Goal: Information Seeking & Learning: Learn about a topic

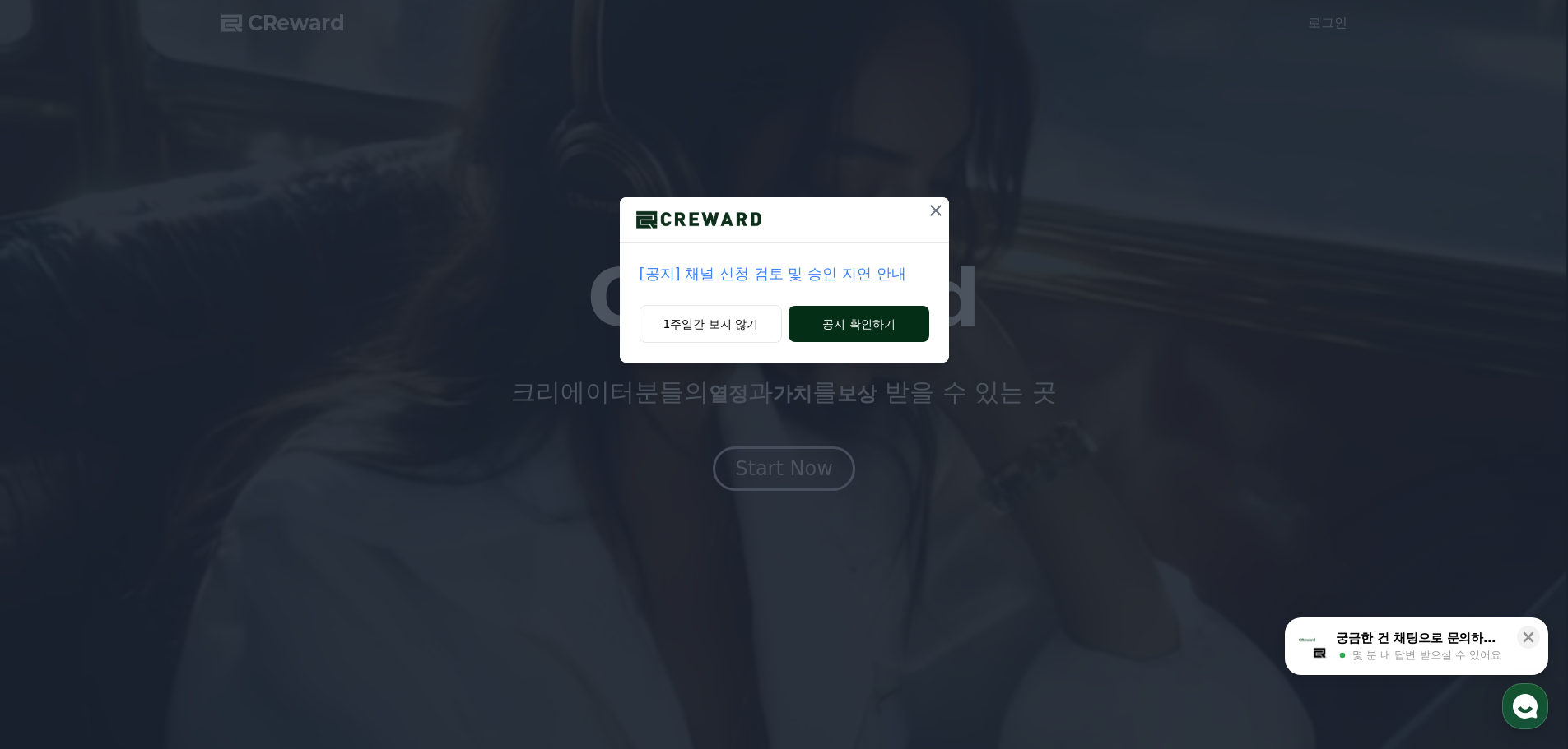
click at [868, 338] on button "공지 확인하기" at bounding box center [859, 324] width 140 height 36
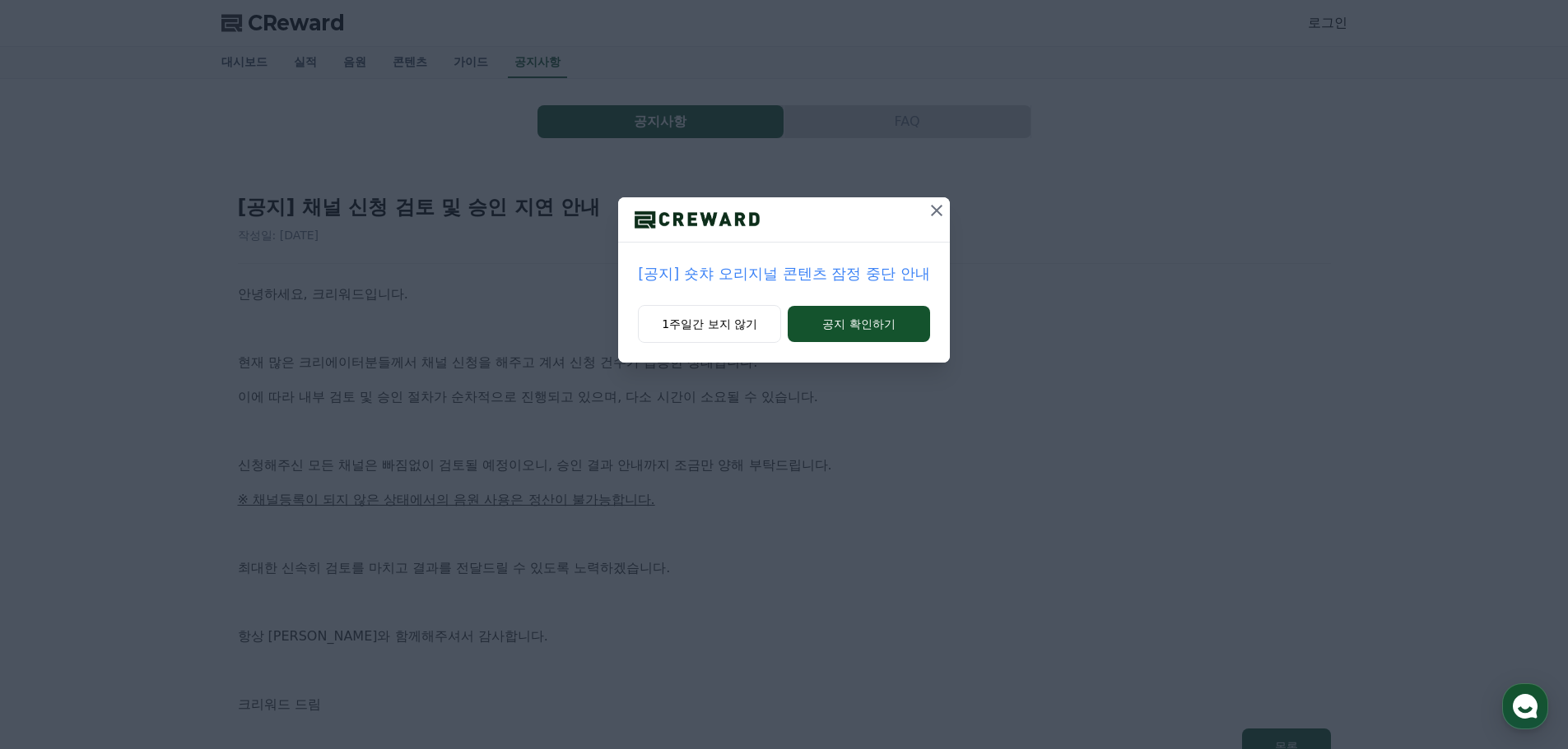
click at [935, 207] on icon at bounding box center [936, 210] width 12 height 12
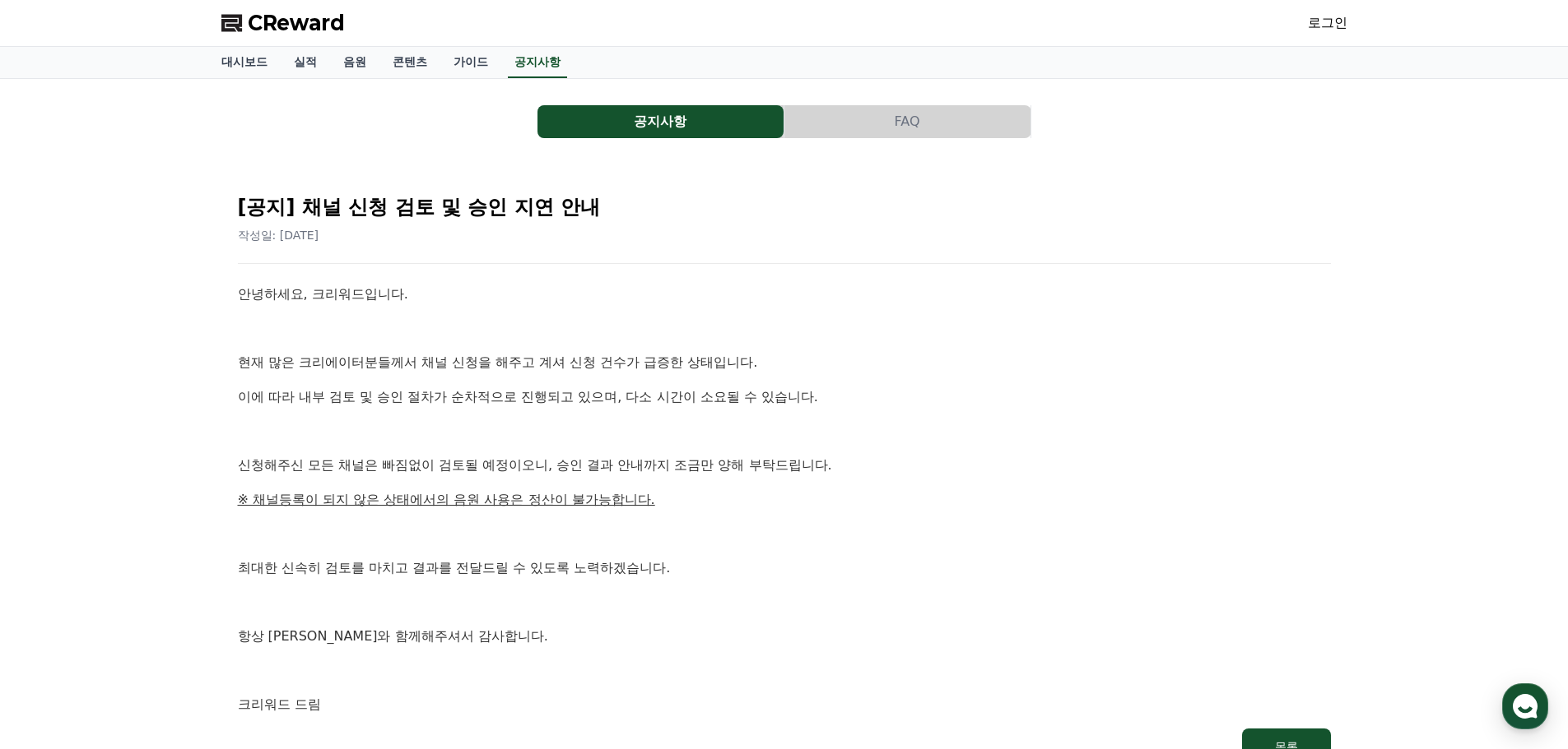
click at [678, 119] on button "공지사항" at bounding box center [660, 121] width 246 height 33
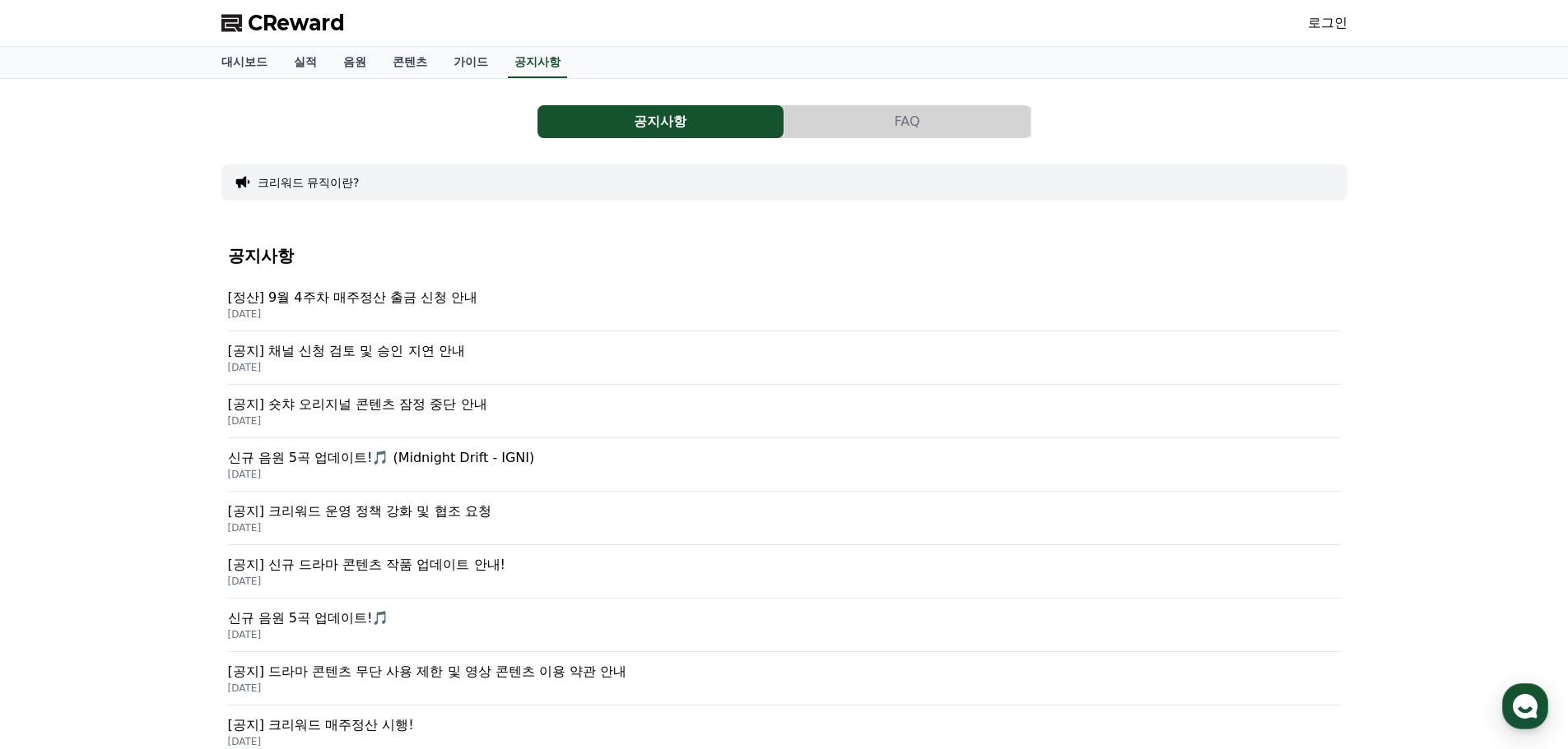
click at [477, 569] on p "[공지] 신규 드라마 콘텐츠 작품 업데이트 안내!" at bounding box center [784, 565] width 1112 height 20
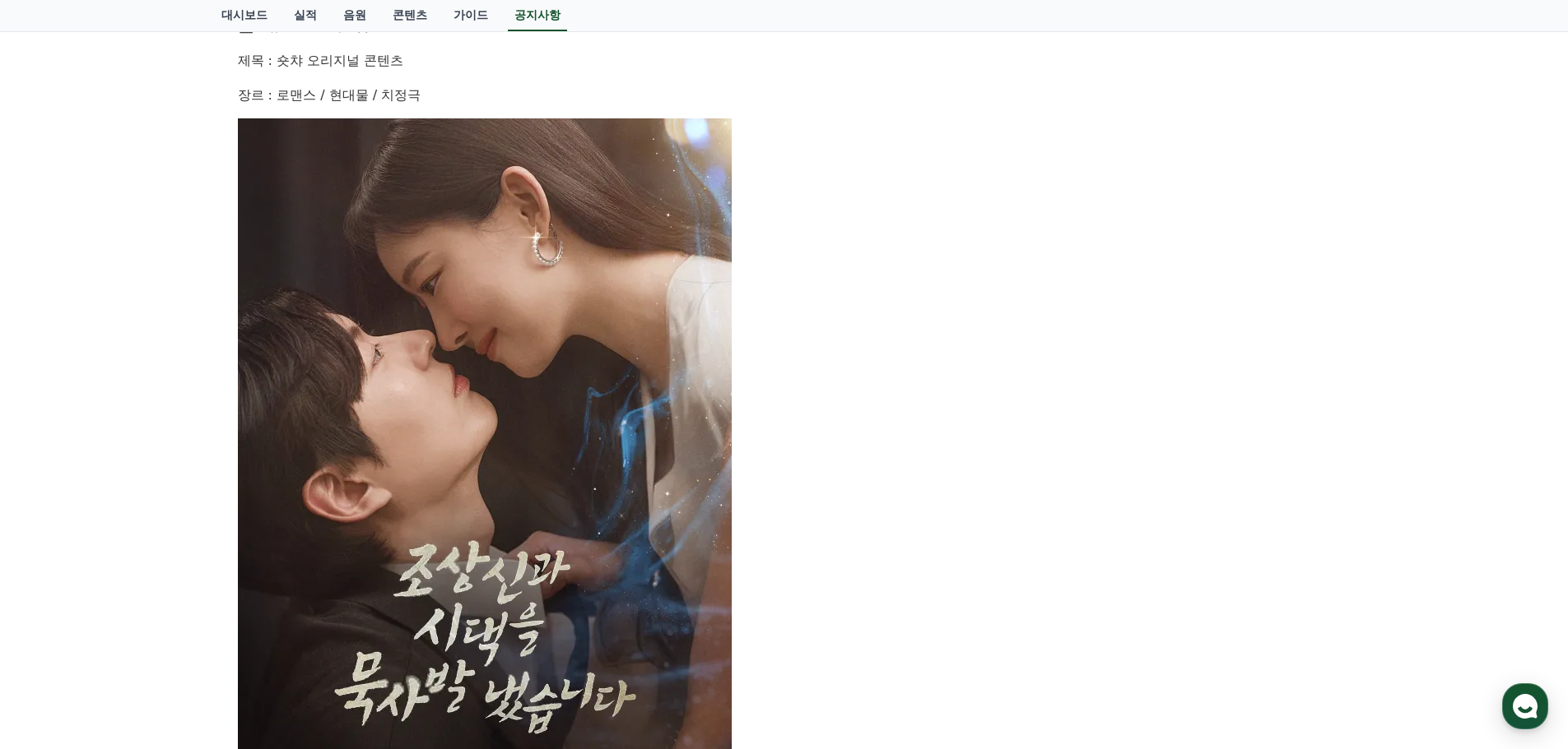
scroll to position [1070, 0]
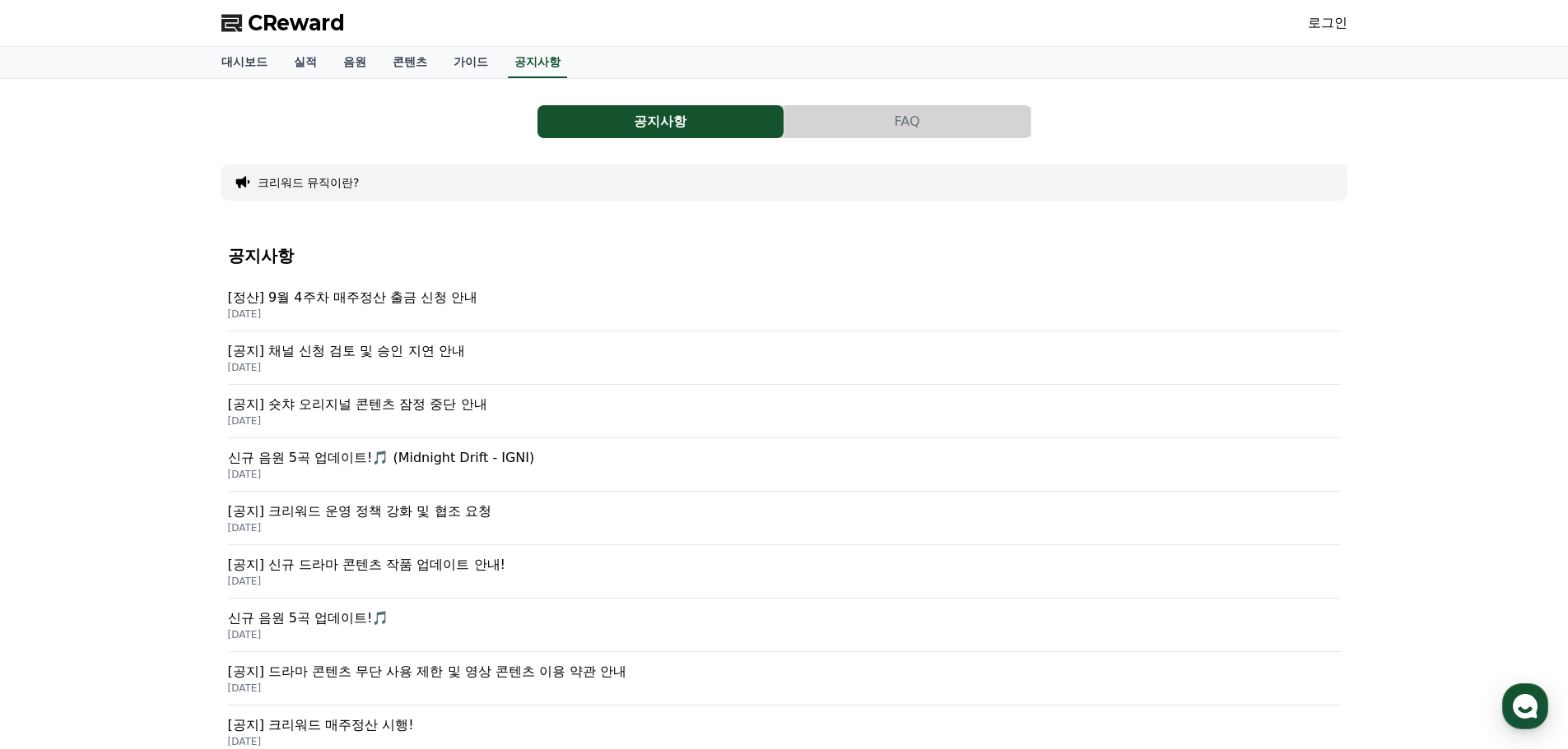
click at [402, 295] on p "[정산] 9월 4주차 매주정산 출금 신청 안내" at bounding box center [784, 298] width 1112 height 20
click at [532, 463] on p "신규 음원 5곡 업데이트!🎵 (Midnight Drift - IGNI)" at bounding box center [784, 458] width 1112 height 20
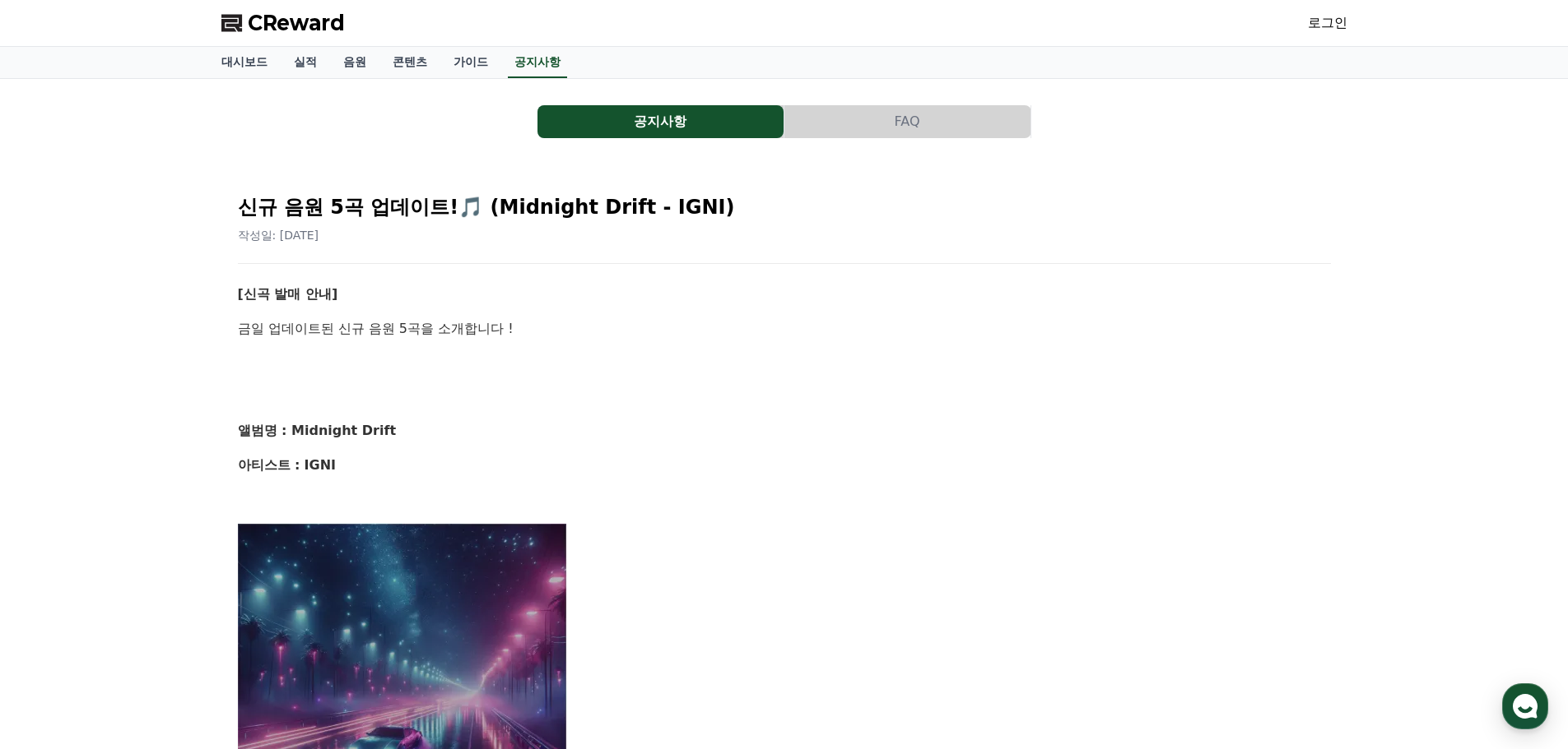
click at [289, 429] on strong "앨범명 : Midnight Drift" at bounding box center [317, 430] width 159 height 15
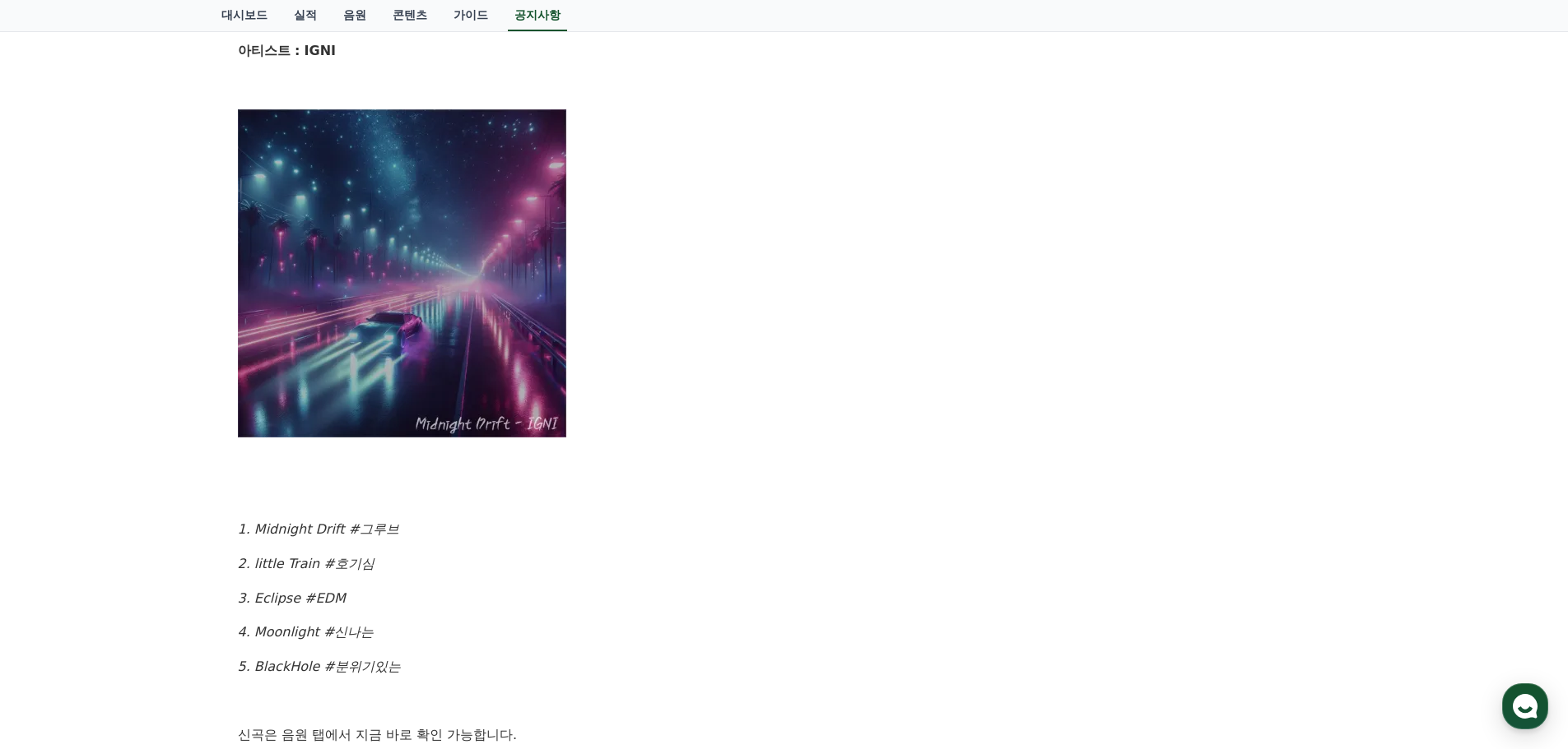
scroll to position [494, 0]
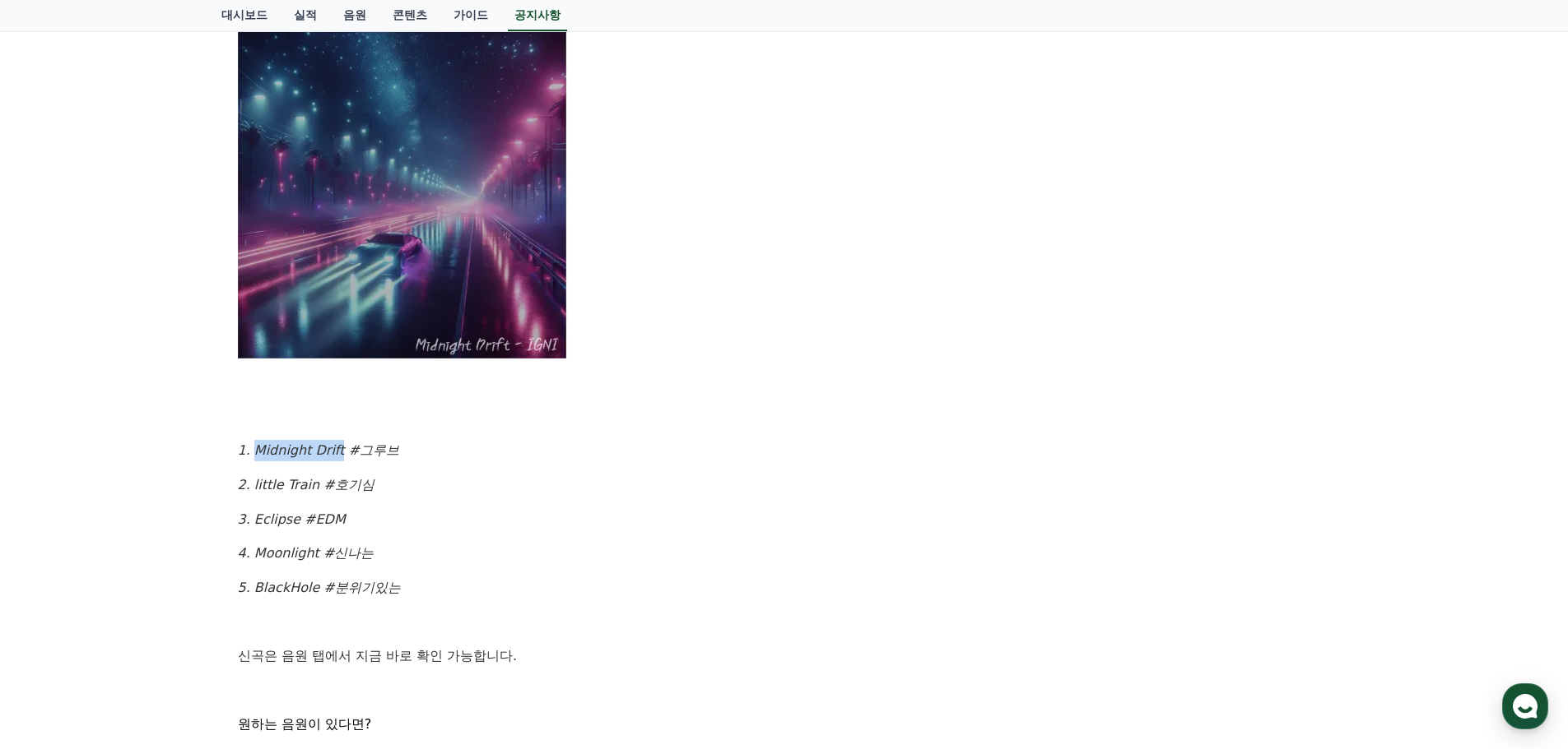
drag, startPoint x: 252, startPoint y: 445, endPoint x: 338, endPoint y: 450, distance: 86.1
click at [338, 450] on em "1. Midnight Drift #그루브" at bounding box center [319, 450] width 162 height 15
copy em "Midnight Drift"
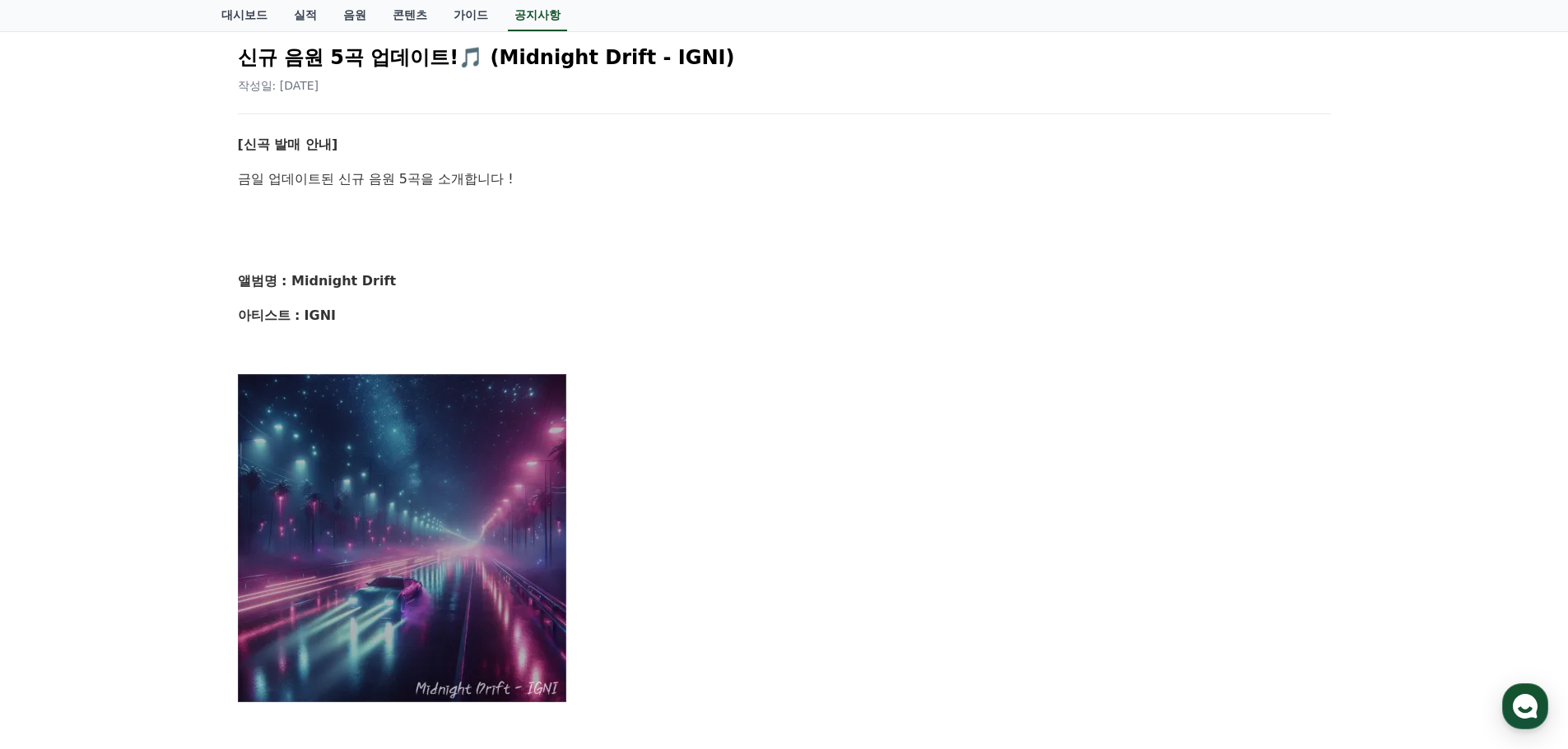
scroll to position [0, 0]
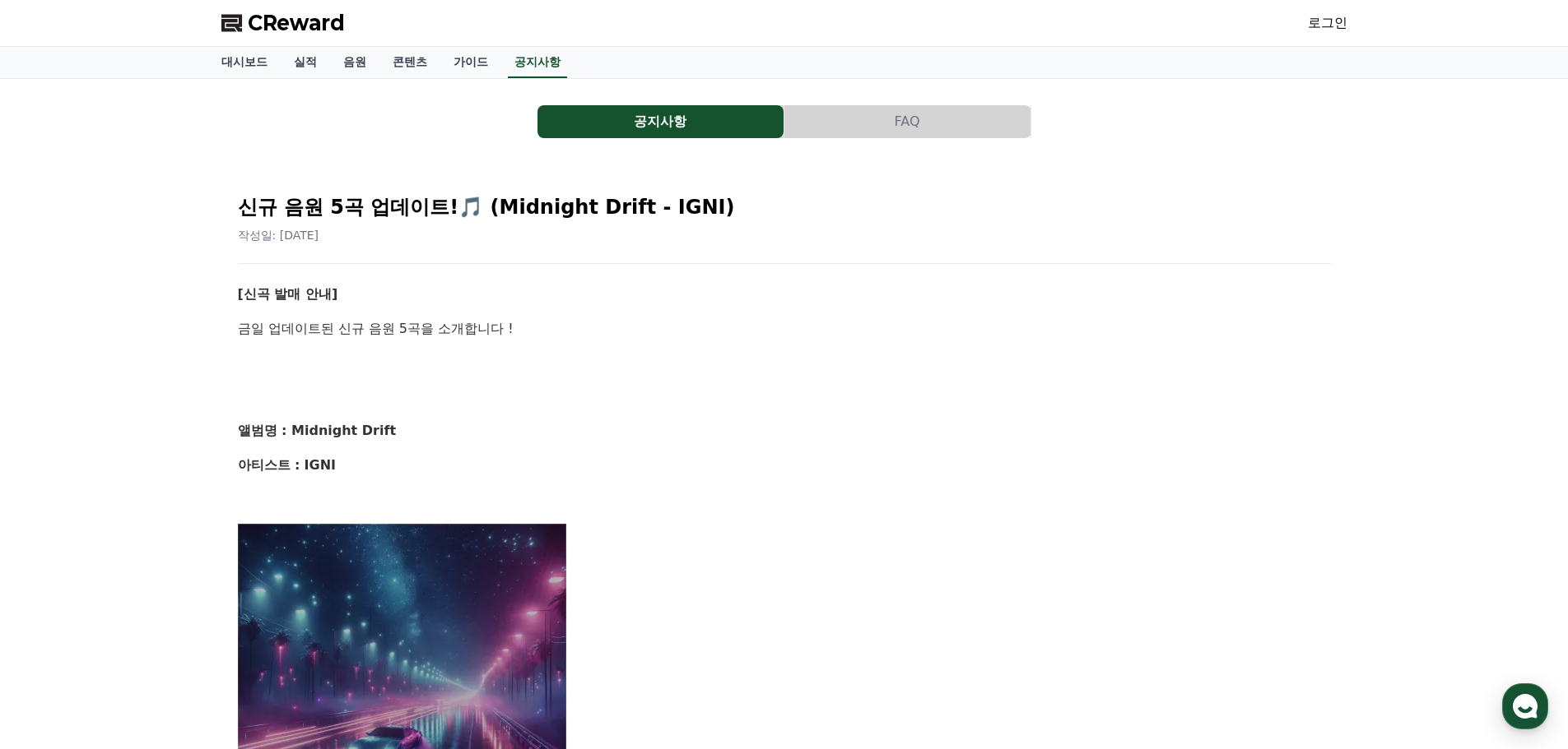
drag, startPoint x: 759, startPoint y: 266, endPoint x: 660, endPoint y: 229, distance: 105.7
click at [364, 59] on link "음원" at bounding box center [354, 62] width 49 height 31
